Goal: Find specific page/section: Find specific page/section

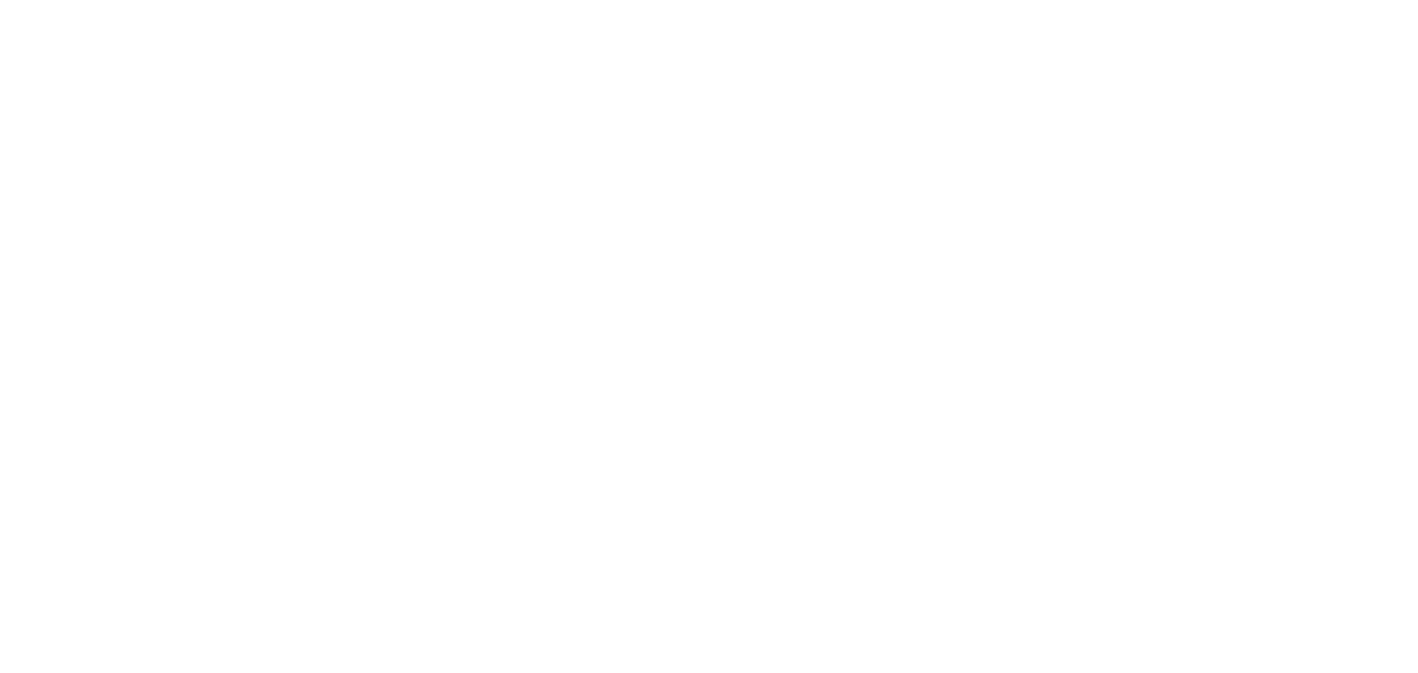
drag, startPoint x: 915, startPoint y: 1, endPoint x: 677, endPoint y: 107, distance: 260.6
click at [842, 0] on html at bounding box center [709, 0] width 1418 height 0
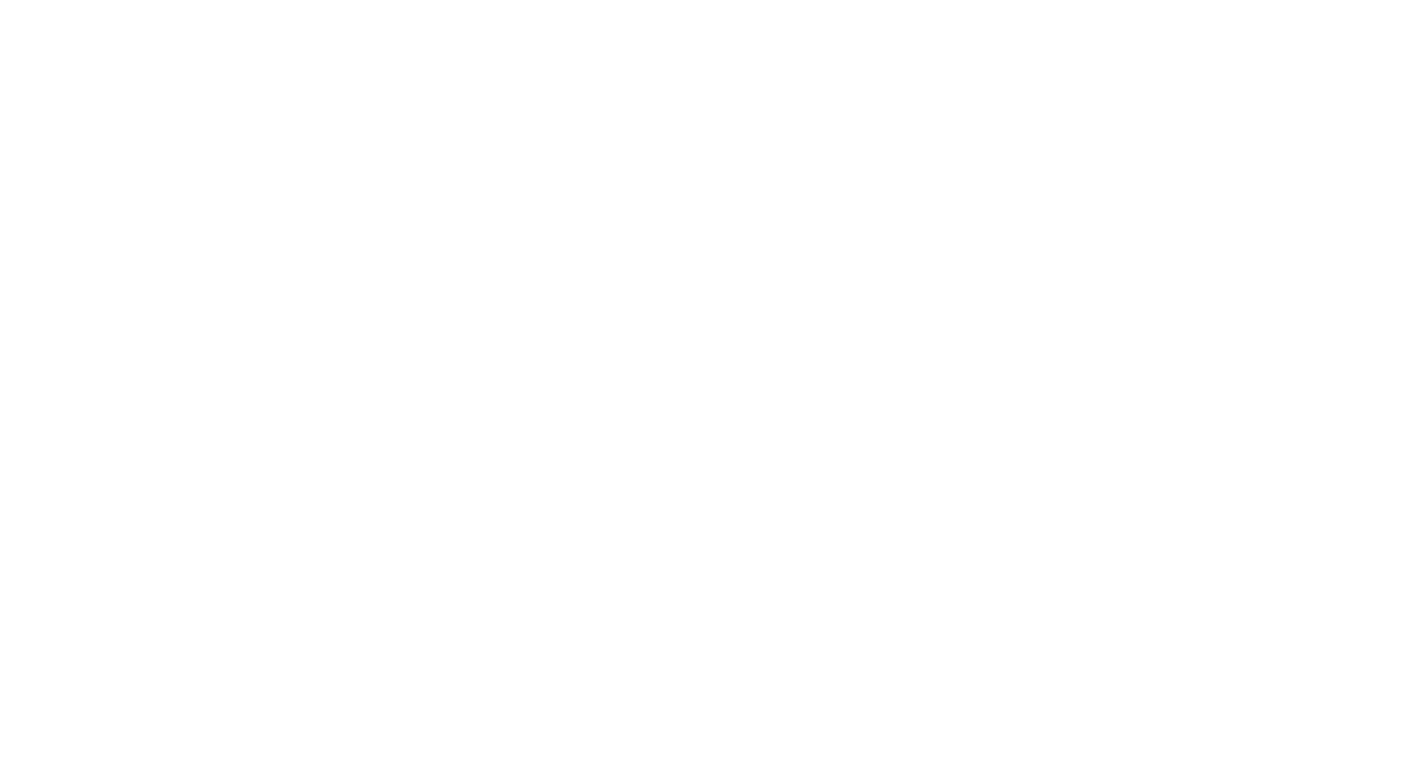
drag, startPoint x: 305, startPoint y: 58, endPoint x: 307, endPoint y: 49, distance: 9.1
click at [305, 0] on html at bounding box center [709, 0] width 1418 height 0
